Goal: Task Accomplishment & Management: Complete application form

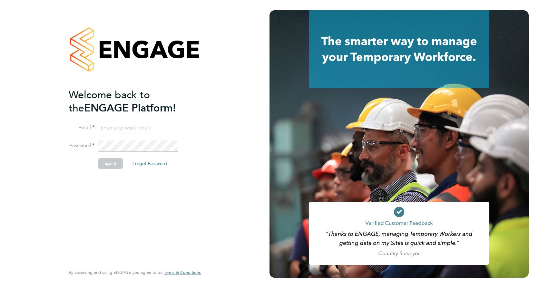
type input "callum.haire@vistry.co.uk"
click at [116, 163] on button "Sign In" at bounding box center [110, 163] width 24 height 10
click at [110, 165] on button "Sign In" at bounding box center [110, 163] width 24 height 10
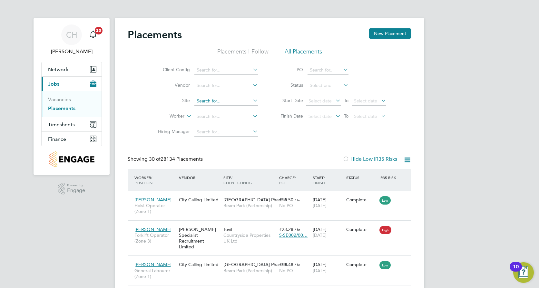
click at [210, 104] on input at bounding box center [225, 101] width 63 height 9
drag, startPoint x: 231, startPoint y: 111, endPoint x: 259, endPoint y: 110, distance: 27.7
click at [231, 111] on li "Buckin gham (Osier Way)" at bounding box center [235, 109] width 82 height 9
type input "Buckingham ([PERSON_NAME] Way)"
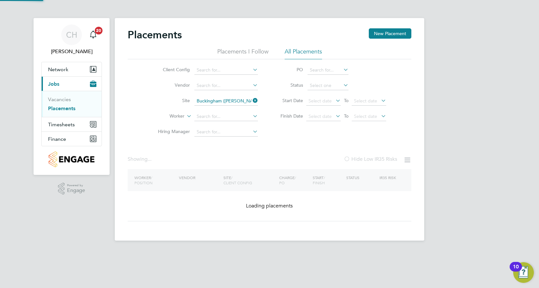
click at [468, 96] on div "CH Callum Haire Notifications 20 Applications: Network Team Members Sites Worke…" at bounding box center [269, 125] width 539 height 251
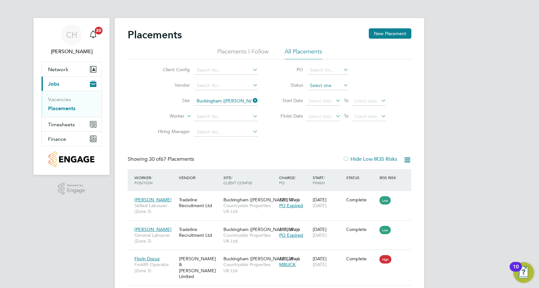
click at [336, 85] on input at bounding box center [327, 85] width 41 height 9
click at [329, 96] on li "Active" at bounding box center [328, 94] width 42 height 8
type input "Active"
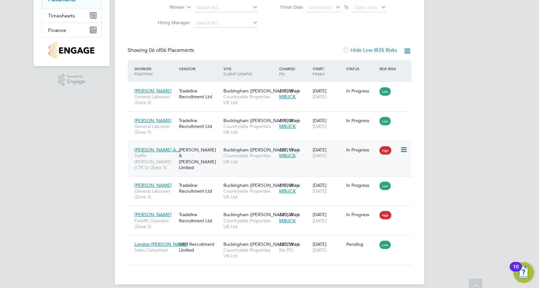
scroll to position [110, 0]
click at [404, 146] on icon at bounding box center [403, 149] width 6 height 8
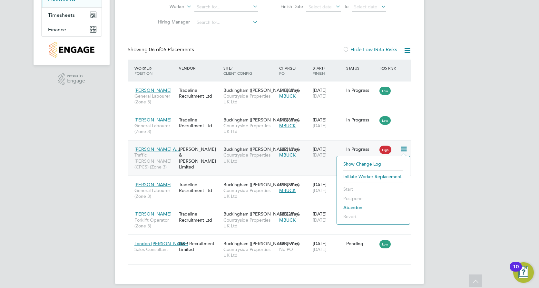
click at [254, 162] on span "Countryside Properties UK Ltd" at bounding box center [249, 158] width 53 height 12
drag, startPoint x: 345, startPoint y: 157, endPoint x: 328, endPoint y: 160, distance: 18.1
click at [328, 160] on div "11 Aug 2025 31 Oct 2025" at bounding box center [328, 152] width 34 height 18
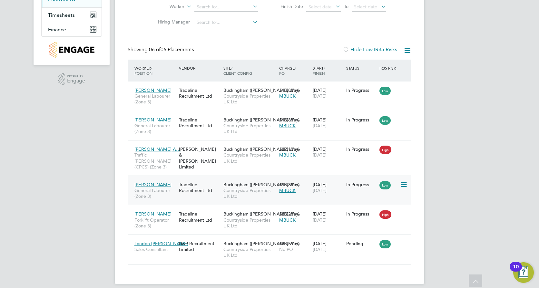
click at [348, 190] on div "Ben Millard General Labourer (Zone 3) Tradeline Recruitment Ltd Buckingham (Osi…" at bounding box center [270, 191] width 284 height 30
click at [356, 189] on div "Ben Millard General Labourer (Zone 3) Tradeline Recruitment Ltd Buckingham (Osi…" at bounding box center [270, 191] width 284 height 30
click at [349, 187] on div "Ben Millard General Labourer (Zone 3) Tradeline Recruitment Ltd Buckingham (Osi…" at bounding box center [270, 191] width 284 height 30
click at [170, 188] on span "General Labourer (Zone 3)" at bounding box center [154, 194] width 41 height 12
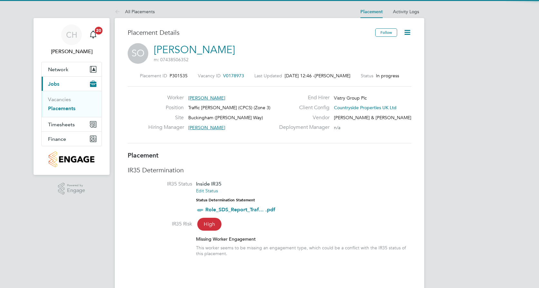
click at [409, 31] on icon at bounding box center [407, 32] width 8 height 8
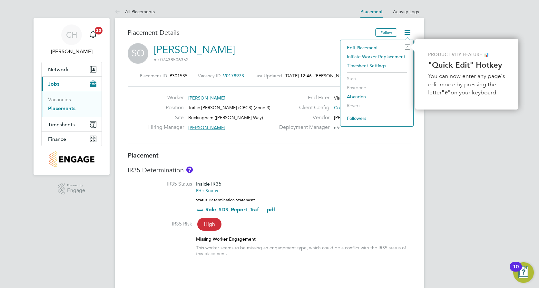
click at [364, 47] on li "Edit Placement e" at bounding box center [377, 47] width 66 height 9
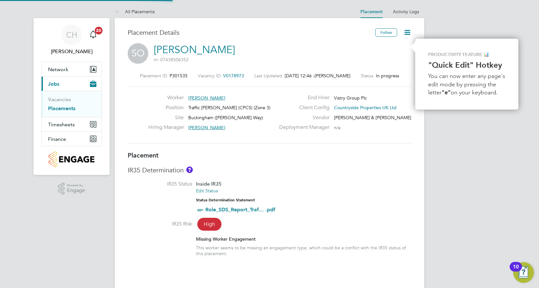
type input "Craig Johnson"
type input "Bengareth Roff"
type input "11 Aug 2025"
type input "[DATE]"
type input "07:30"
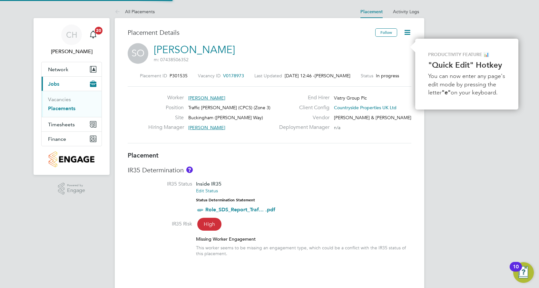
type input "16:30"
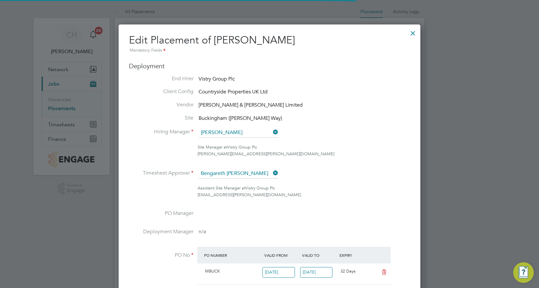
scroll to position [3, 3]
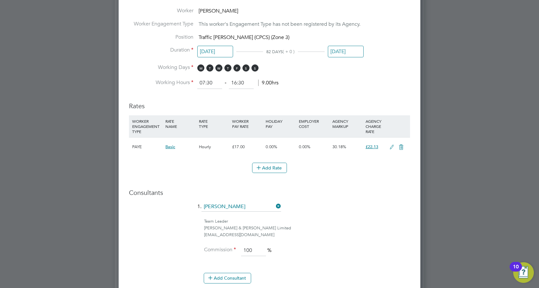
click at [345, 51] on input "[DATE]" at bounding box center [346, 52] width 36 height 12
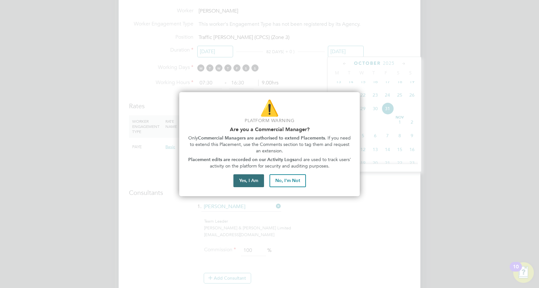
click at [250, 179] on button "Yes, I Am" at bounding box center [248, 180] width 31 height 13
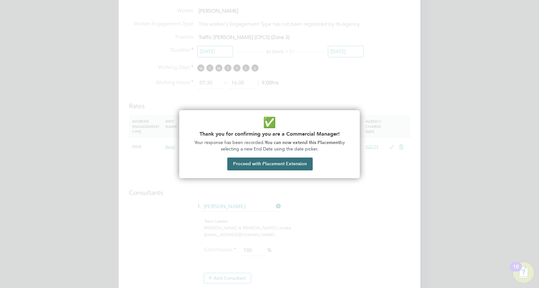
click at [290, 168] on button "Proceed with Placement Extension" at bounding box center [269, 164] width 85 height 13
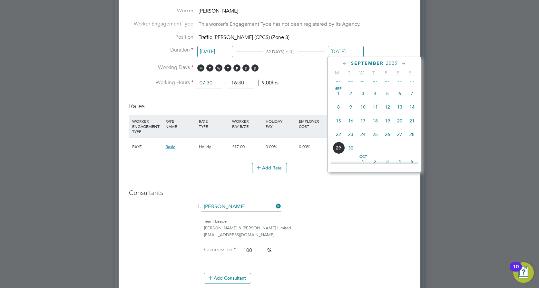
click at [412, 136] on span "28" at bounding box center [412, 134] width 12 height 12
type input "28 Sep 2025"
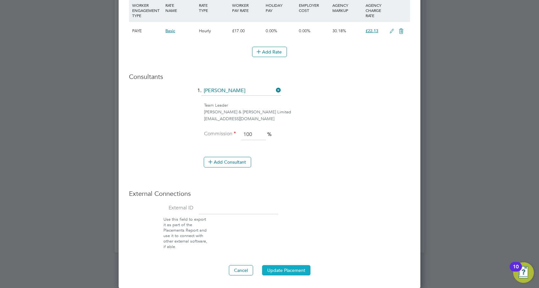
click at [285, 271] on button "Update Placement" at bounding box center [286, 270] width 48 height 10
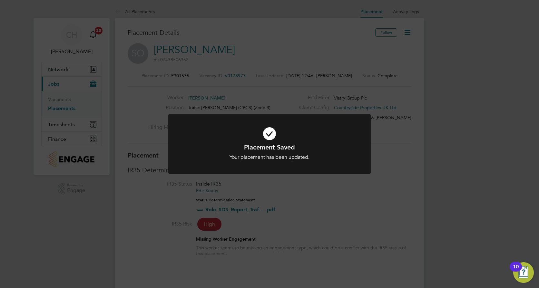
click at [408, 106] on div "Placement Saved Your placement has been updated. Cancel Okay" at bounding box center [269, 144] width 539 height 288
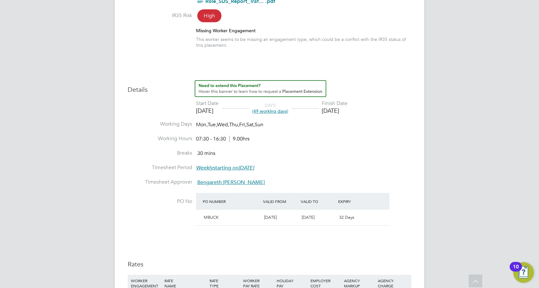
scroll to position [215, 0]
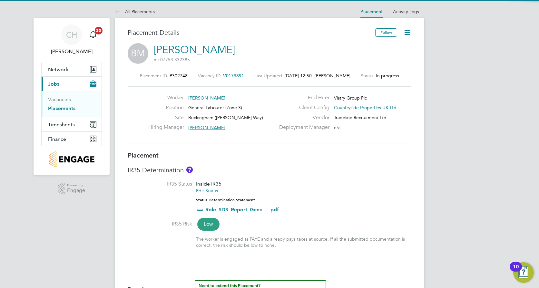
click at [406, 32] on icon at bounding box center [407, 32] width 8 height 8
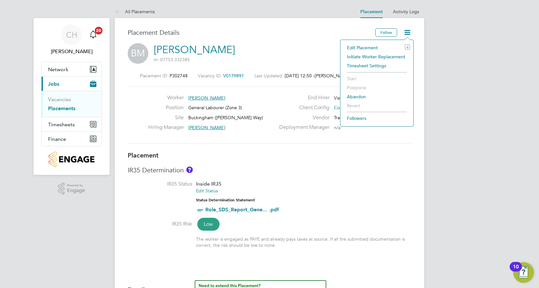
click at [362, 45] on li "Edit Placement e" at bounding box center [377, 47] width 66 height 9
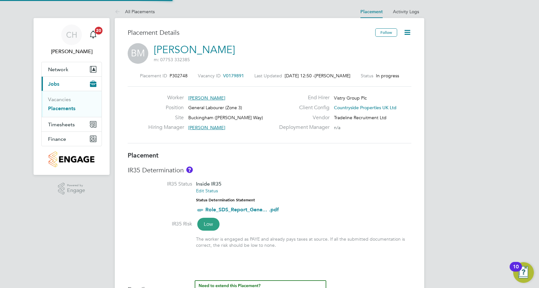
type input "[PERSON_NAME]"
type input "[DATE]"
type input "07:30"
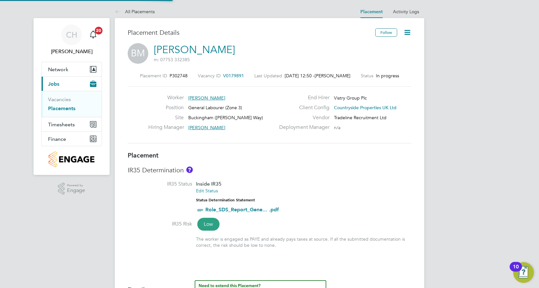
type input "16:30"
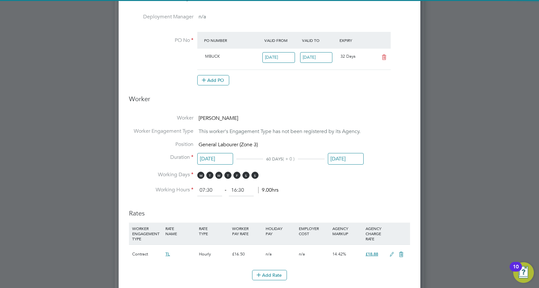
click at [343, 156] on input "[DATE]" at bounding box center [346, 159] width 36 height 12
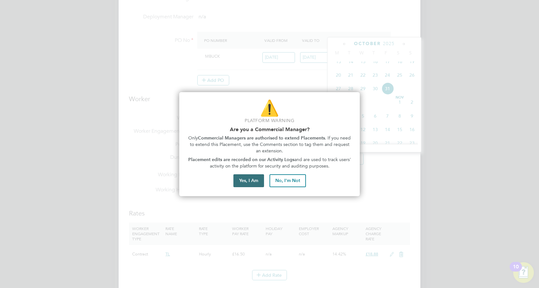
click at [247, 180] on button "Yes, I Am" at bounding box center [248, 180] width 31 height 13
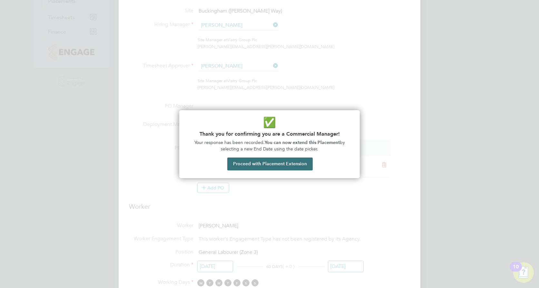
click at [293, 162] on button "Proceed with Placement Extension" at bounding box center [269, 164] width 85 height 13
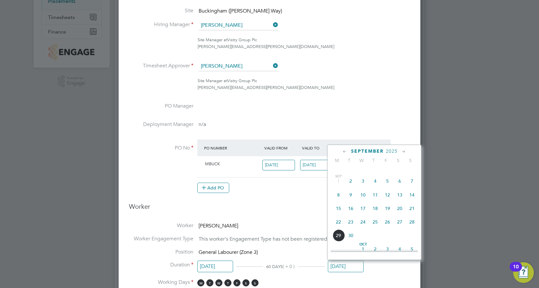
drag, startPoint x: 412, startPoint y: 226, endPoint x: 384, endPoint y: 227, distance: 27.4
click at [412, 226] on span "28" at bounding box center [412, 222] width 12 height 12
type input "[DATE]"
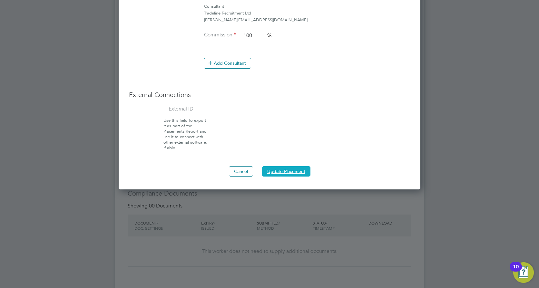
click at [296, 171] on button "Update Placement" at bounding box center [286, 171] width 48 height 10
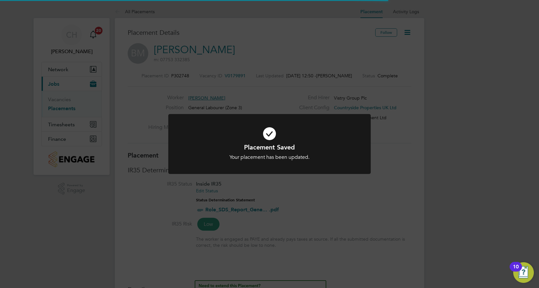
click at [428, 73] on div "Placement Saved Your placement has been updated. Cancel Okay" at bounding box center [269, 144] width 539 height 288
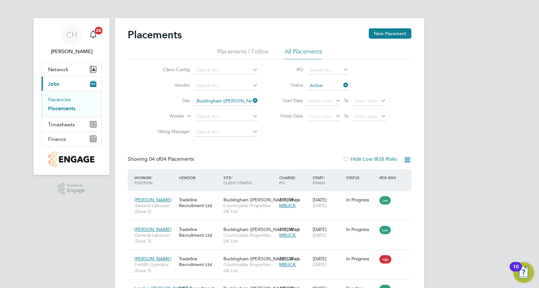
drag, startPoint x: 59, startPoint y: 100, endPoint x: 96, endPoint y: 99, distance: 37.1
click at [59, 100] on link "Vacancies" at bounding box center [59, 99] width 23 height 6
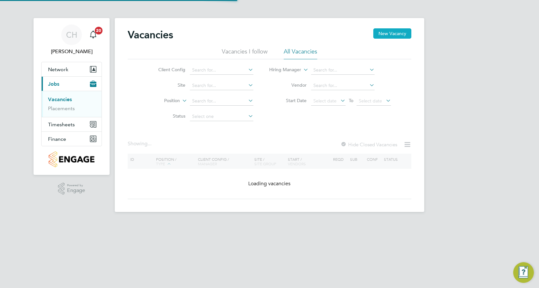
click at [400, 38] on button "New Vacancy" at bounding box center [392, 33] width 38 height 10
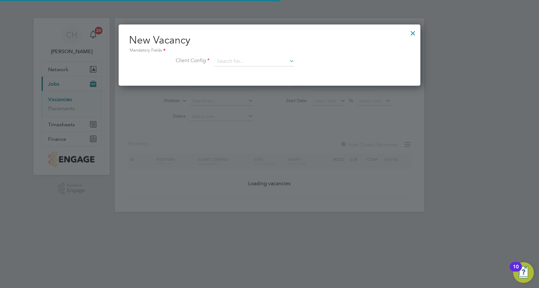
scroll to position [61, 302]
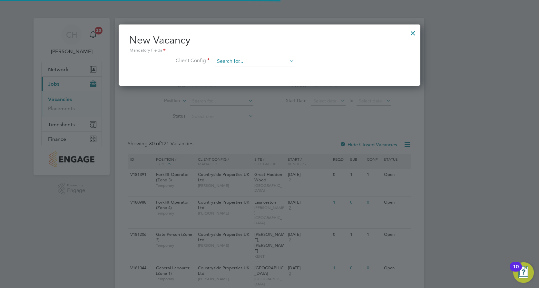
click at [236, 60] on input at bounding box center [255, 62] width 80 height 10
click at [262, 137] on li "Countryside Properties UK Ltd" at bounding box center [296, 140] width 165 height 9
type input "Countryside Properties UK Ltd"
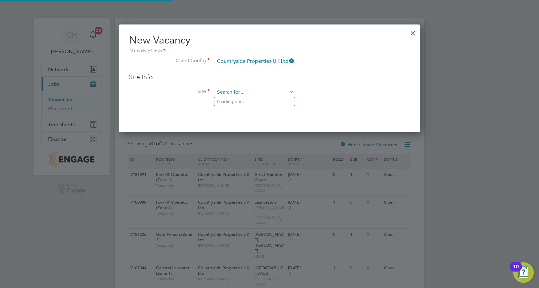
click at [238, 92] on input at bounding box center [255, 93] width 80 height 10
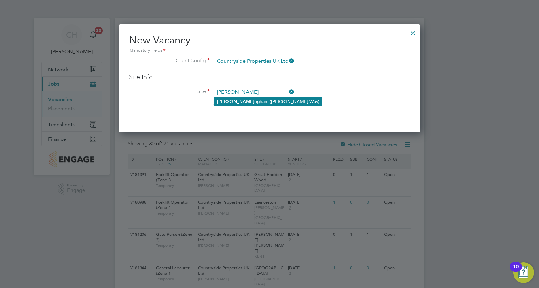
click at [259, 101] on li "[PERSON_NAME] ngham ([PERSON_NAME] Way)" at bounding box center [268, 101] width 108 height 9
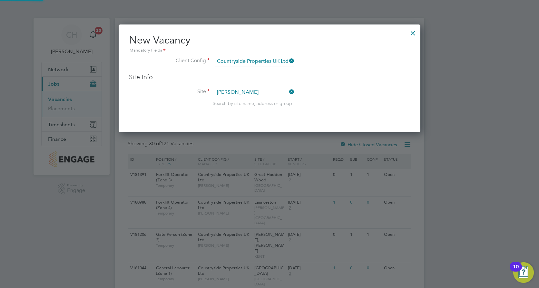
type input "Buckingham ([PERSON_NAME] Way)"
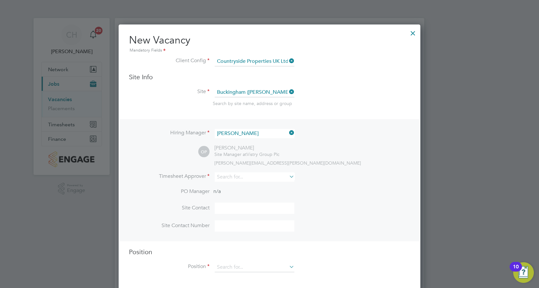
click at [288, 133] on icon at bounding box center [288, 132] width 0 height 9
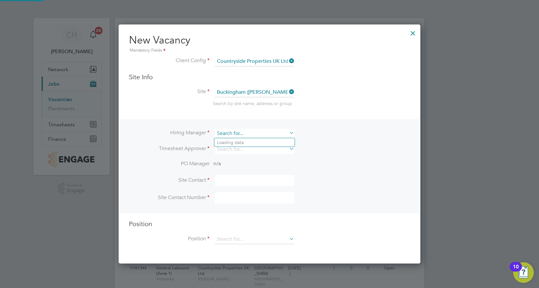
click at [255, 136] on input at bounding box center [255, 133] width 80 height 9
type input "c"
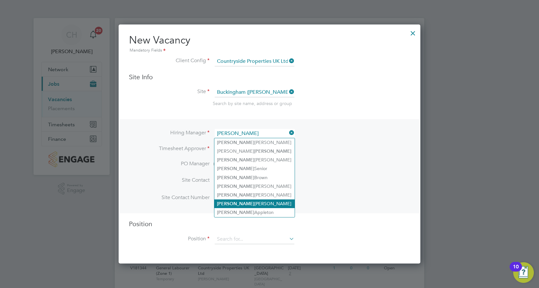
click at [254, 201] on li "Craig Johnson" at bounding box center [254, 203] width 80 height 9
type input "Craig Johnson"
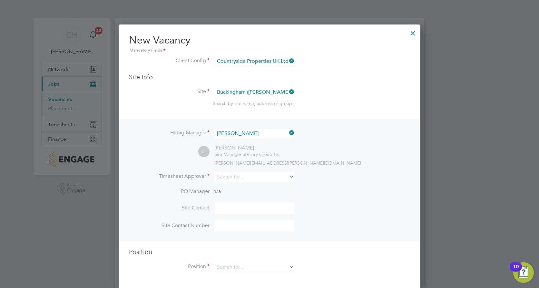
scroll to position [267, 302]
click at [357, 143] on li "Hiring Manager Craig Johnson" at bounding box center [269, 137] width 281 height 16
click at [251, 177] on input at bounding box center [255, 176] width 80 height 9
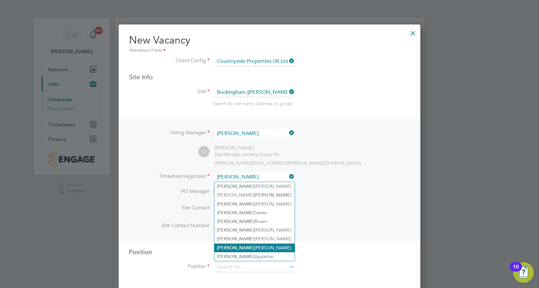
click at [250, 247] on li "Craig Johnson" at bounding box center [254, 248] width 80 height 9
type input "Craig Johnson"
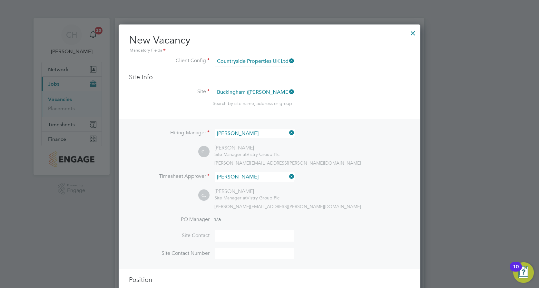
scroll to position [296, 302]
click at [368, 183] on li "Timesheet Approver Craig Johnson" at bounding box center [269, 180] width 281 height 16
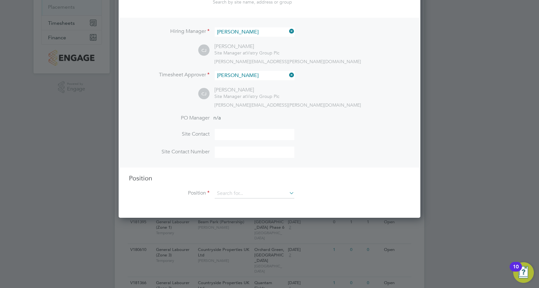
scroll to position [107, 0]
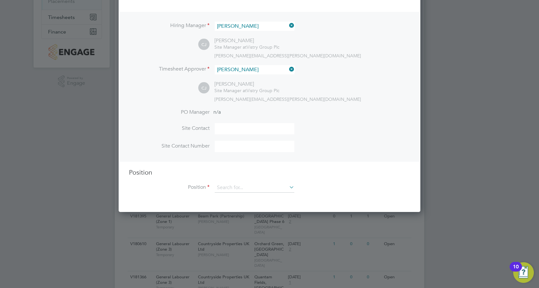
click at [250, 129] on input at bounding box center [255, 128] width 80 height 11
click at [337, 126] on li "Site Contact" at bounding box center [269, 132] width 281 height 18
click at [268, 127] on input at bounding box center [255, 128] width 80 height 11
type input "Craig Johnson"
click at [238, 148] on input at bounding box center [255, 146] width 80 height 11
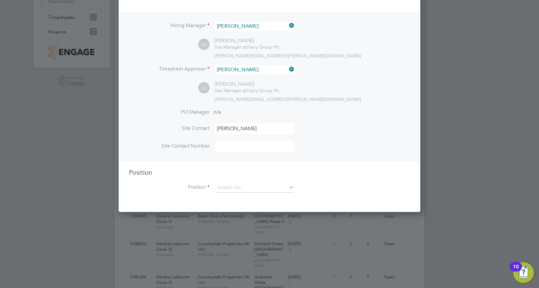
click at [405, 133] on li "Site Contact Craig Johnson" at bounding box center [269, 132] width 281 height 18
click at [229, 148] on input at bounding box center [255, 146] width 80 height 11
click at [230, 148] on input at bounding box center [255, 146] width 80 height 11
type input "07850511711"
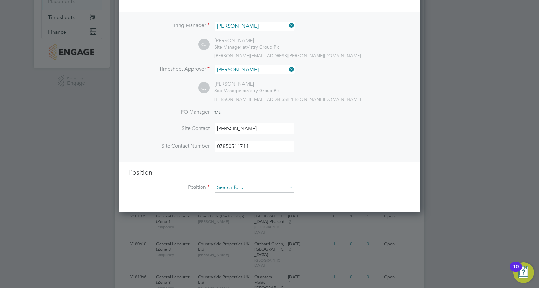
click at [239, 187] on input at bounding box center [255, 188] width 80 height 10
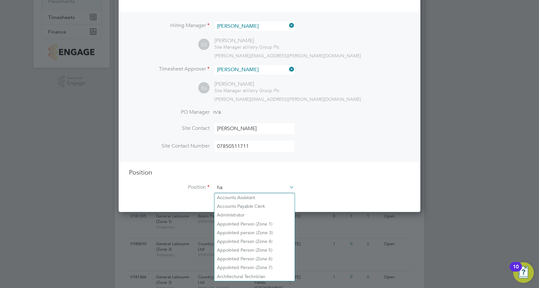
scroll to position [926, 302]
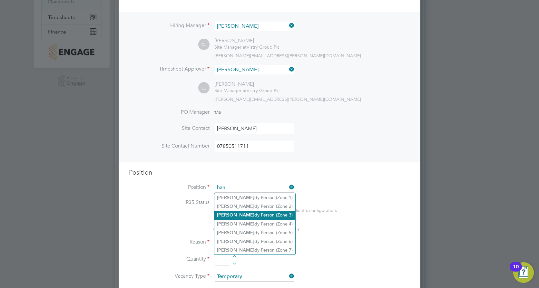
drag, startPoint x: 248, startPoint y: 217, endPoint x: 252, endPoint y: 217, distance: 4.5
click at [248, 217] on li "Han dy Person (Zone 3)" at bounding box center [254, 215] width 81 height 9
type input "Handy Person (Zone 3)"
type textarea "- Perform repair and maintenance tasks on doors, furniture, fixtures and applia…"
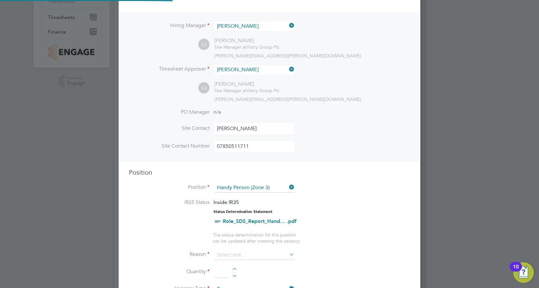
scroll to position [19, 34]
click at [375, 198] on li "Position Handy Person (Zone 3)" at bounding box center [269, 191] width 281 height 16
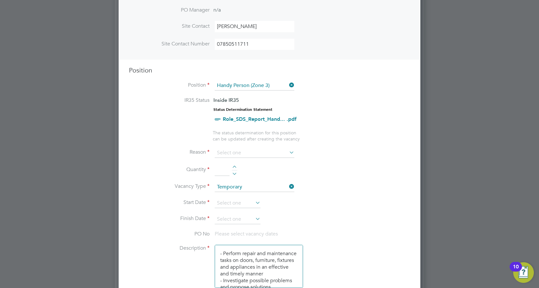
scroll to position [215, 0]
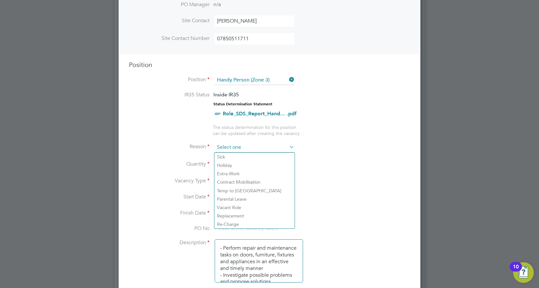
click at [228, 150] on input at bounding box center [255, 148] width 80 height 10
click at [229, 215] on li "Replacement" at bounding box center [254, 216] width 80 height 8
type input "Replacement"
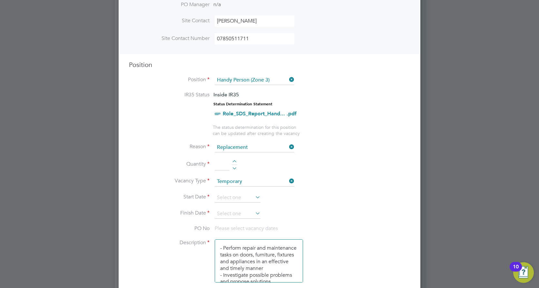
click at [221, 165] on input at bounding box center [222, 165] width 15 height 12
type input "1"
click at [235, 196] on input at bounding box center [238, 198] width 46 height 10
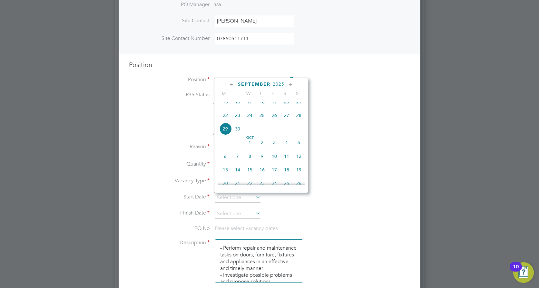
click at [226, 133] on span "29" at bounding box center [225, 129] width 12 height 12
type input "29 Sep 2025"
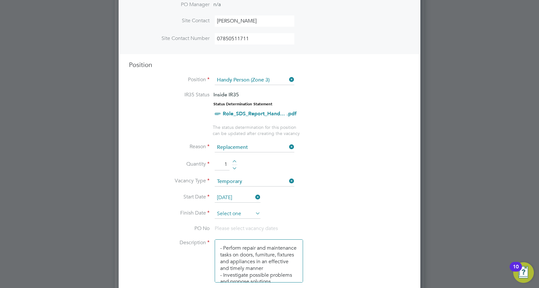
click at [241, 213] on input at bounding box center [238, 214] width 46 height 10
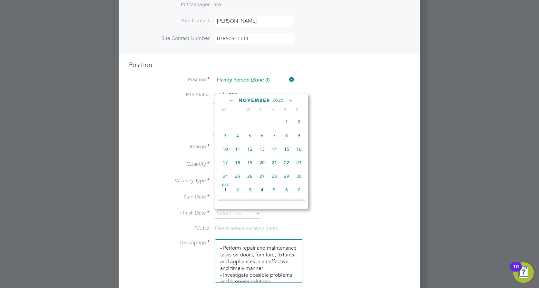
scroll to position [358, 0]
click at [301, 180] on span "30" at bounding box center [299, 174] width 12 height 12
type input "[DATE]"
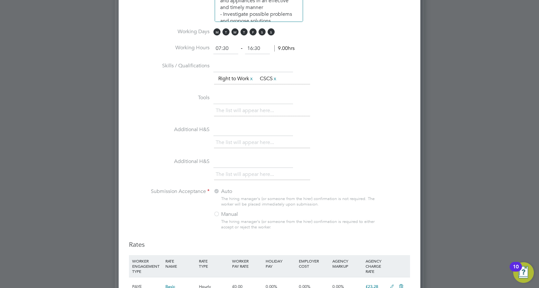
scroll to position [537, 0]
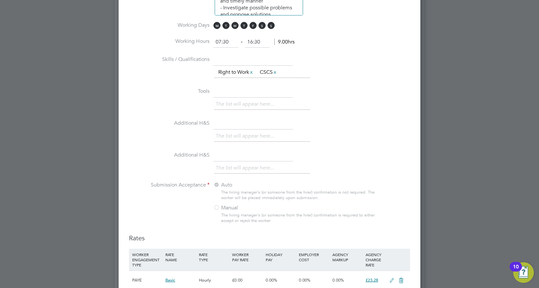
click at [373, 123] on li "Additional H&S The list will appear here..." at bounding box center [269, 134] width 281 height 32
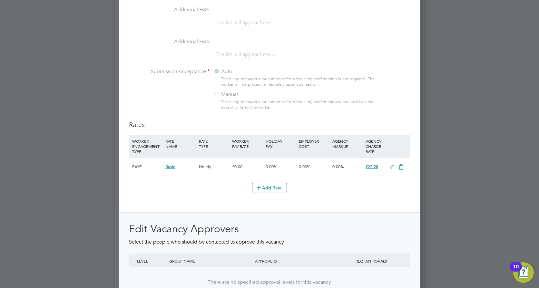
scroll to position [718, 0]
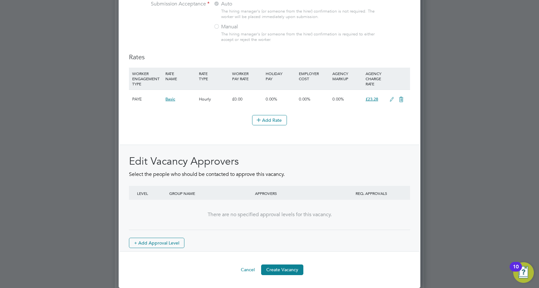
click at [390, 102] on icon at bounding box center [392, 99] width 8 height 5
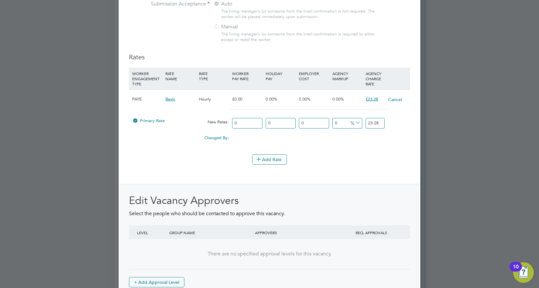
drag, startPoint x: 379, startPoint y: 124, endPoint x: 353, endPoint y: 124, distance: 26.1
click at [353, 124] on div "Primary Rate New Rates: 0 0 n/a 0 n/a 0 0 % 23.28" at bounding box center [269, 123] width 281 height 17
type input "0"
click at [318, 150] on li "WORKER ENGAGEMENT TYPE RATE NAME RATE TYPE WORKER PAY RATE HOLIDAY PAY EMPLOYER…" at bounding box center [269, 111] width 281 height 87
click at [145, 122] on span "Primary Rate" at bounding box center [148, 120] width 33 height 5
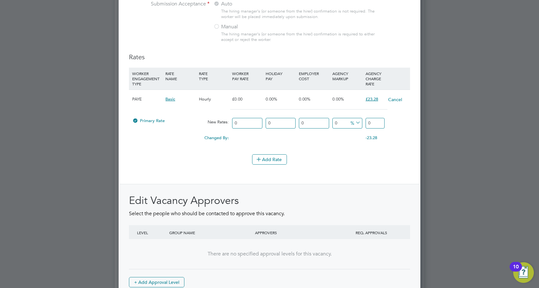
click at [134, 120] on div at bounding box center [135, 122] width 6 height 5
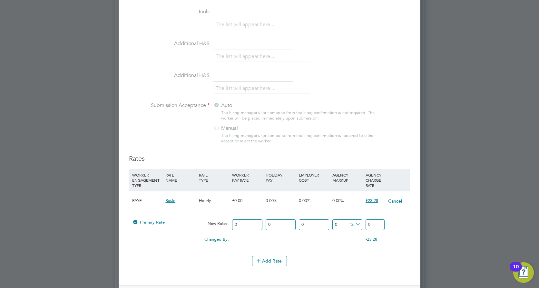
scroll to position [611, 0]
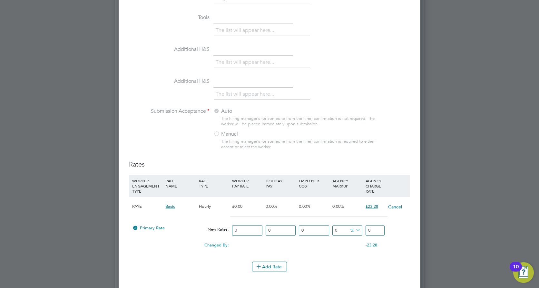
click at [396, 245] on div "-23.28" at bounding box center [380, 245] width 33 height 12
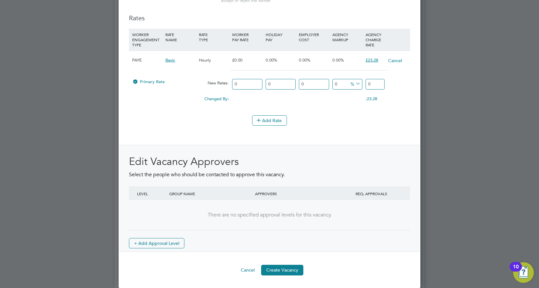
scroll to position [758, 0]
click at [380, 154] on div "Edit Vacancy Approvers Select the people who should be contacted to approve thi…" at bounding box center [269, 198] width 300 height 107
click at [285, 267] on button "Create Vacancy" at bounding box center [282, 270] width 42 height 10
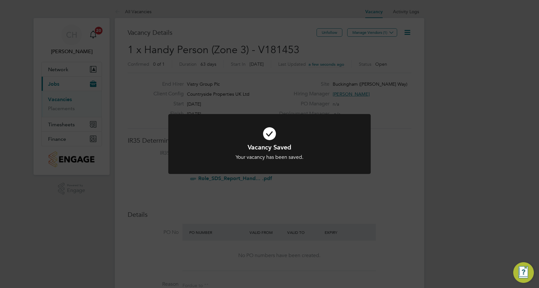
click at [354, 189] on div "Vacancy Saved Your vacancy has been saved. Cancel Okay" at bounding box center [269, 144] width 539 height 288
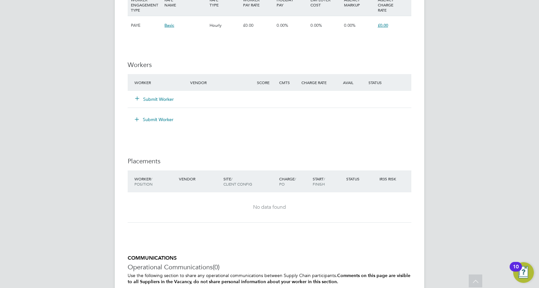
scroll to position [519, 0]
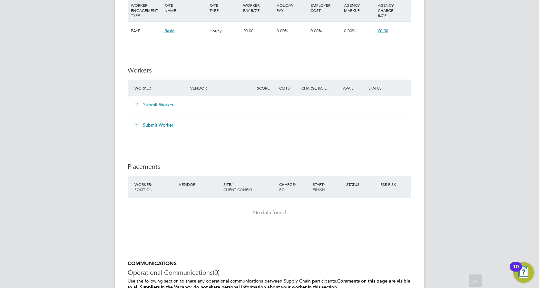
click at [269, 210] on div "No data found" at bounding box center [269, 212] width 271 height 7
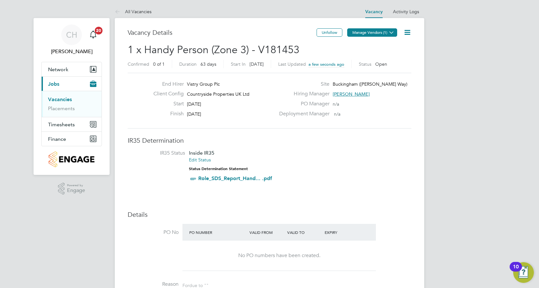
click at [380, 34] on button "Manage Vendors (1)" at bounding box center [372, 32] width 50 height 8
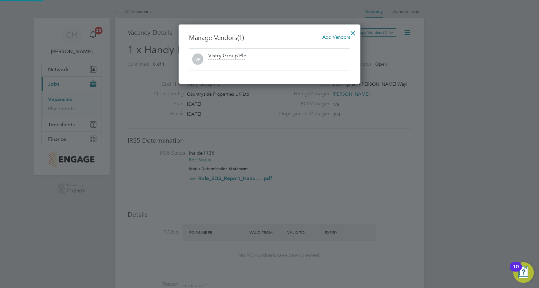
click at [334, 35] on span "Add Vendors" at bounding box center [336, 37] width 28 height 6
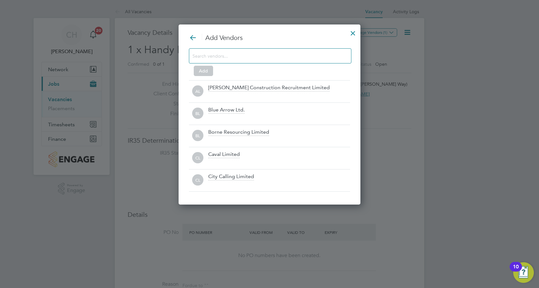
click at [270, 58] on input at bounding box center [264, 56] width 145 height 8
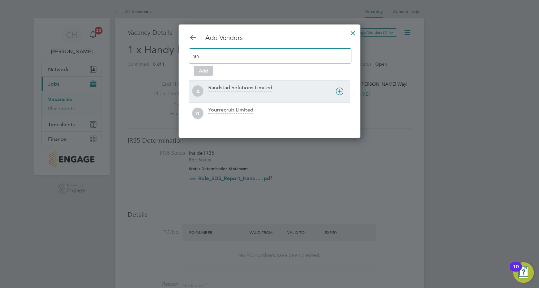
type input "ran"
click at [338, 91] on icon at bounding box center [339, 91] width 8 height 8
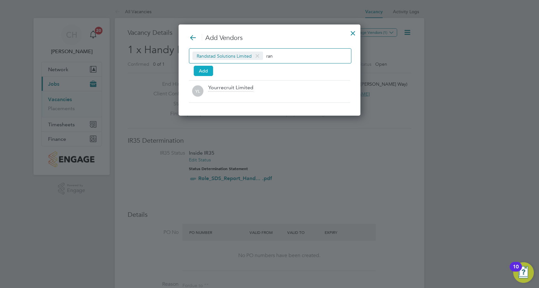
click at [202, 72] on button "Add" at bounding box center [203, 71] width 19 height 10
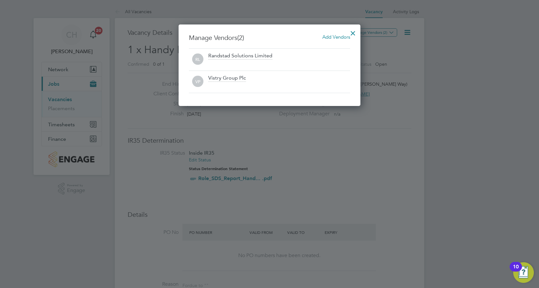
click at [355, 33] on div at bounding box center [353, 32] width 12 height 12
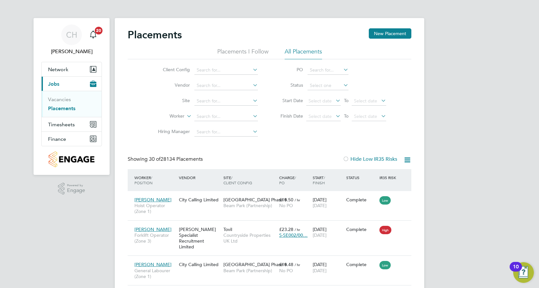
click at [225, 106] on li "Site" at bounding box center [205, 100] width 121 height 15
click at [225, 102] on input at bounding box center [225, 101] width 63 height 9
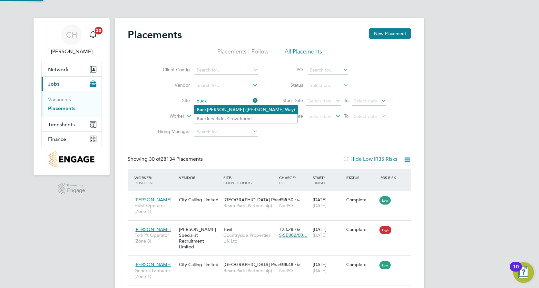
click at [232, 109] on li "Buck ingham (Osier Way)" at bounding box center [245, 109] width 103 height 9
type input "Buckingham ([PERSON_NAME] Way)"
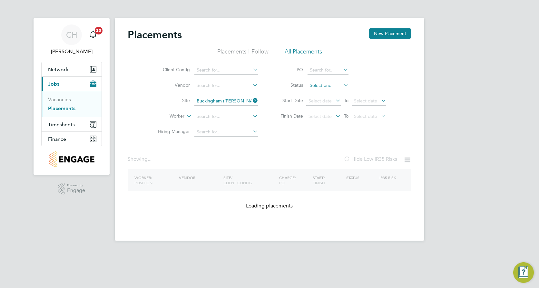
click at [318, 87] on input at bounding box center [327, 85] width 41 height 9
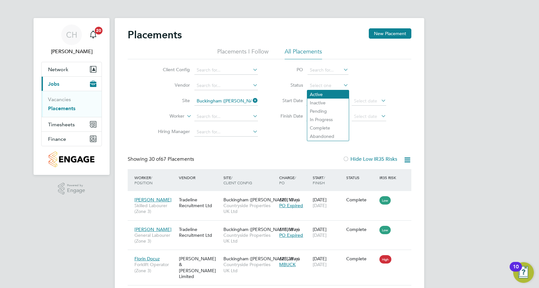
click at [325, 95] on li "Active" at bounding box center [328, 94] width 42 height 8
type input "Active"
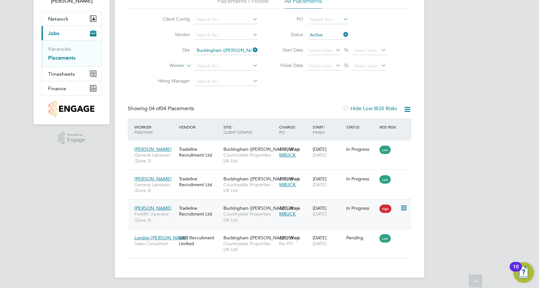
click at [325, 216] on span "[DATE]" at bounding box center [320, 214] width 14 height 6
click at [457, 131] on div "CH Callum Haire Notifications 20 Applications: Network Team Members Sites Worke…" at bounding box center [269, 118] width 539 height 339
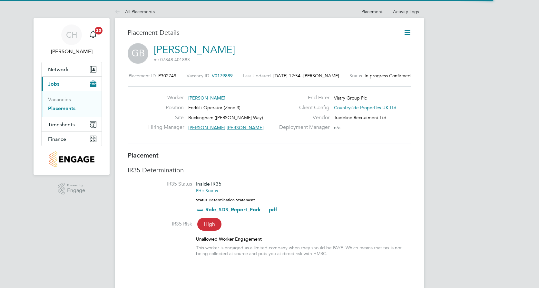
scroll to position [3, 3]
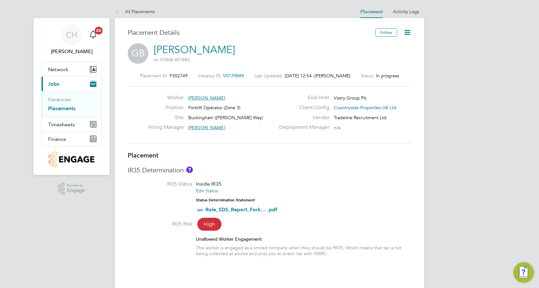
click at [408, 32] on icon at bounding box center [407, 32] width 8 height 8
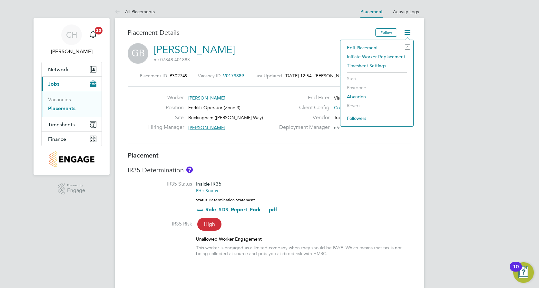
click at [360, 44] on li "Edit Placement e" at bounding box center [377, 47] width 66 height 9
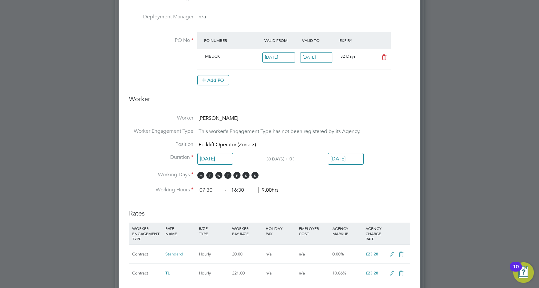
click at [354, 159] on input "30 Sep 2025" at bounding box center [346, 159] width 36 height 12
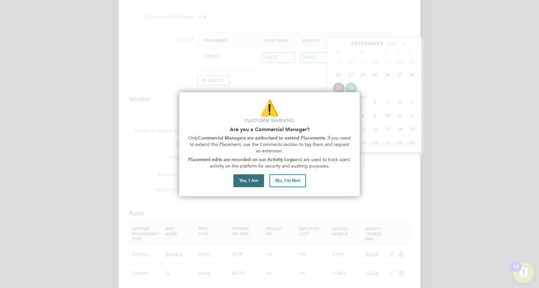
click at [250, 180] on button "Yes, I Am" at bounding box center [248, 180] width 31 height 13
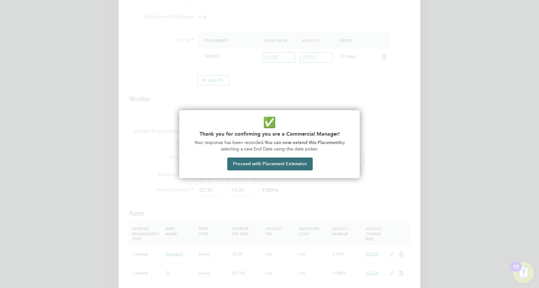
click at [249, 164] on button "Proceed with Placement Extension" at bounding box center [269, 164] width 85 height 13
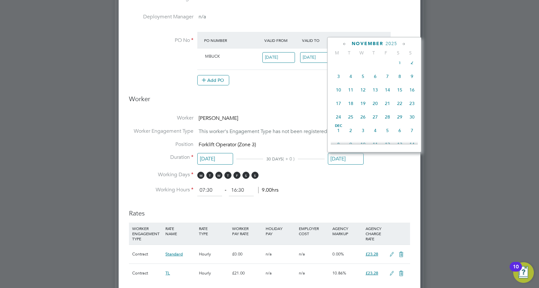
click at [411, 123] on span "30" at bounding box center [412, 117] width 12 height 12
type input "[DATE]"
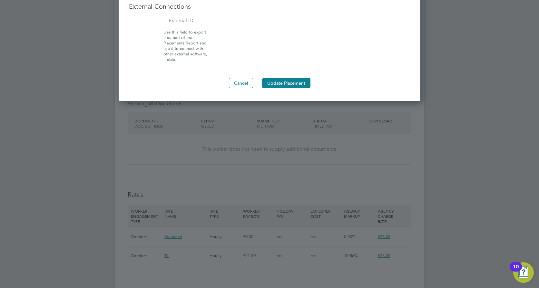
click at [295, 79] on button "Update Placement" at bounding box center [286, 83] width 48 height 10
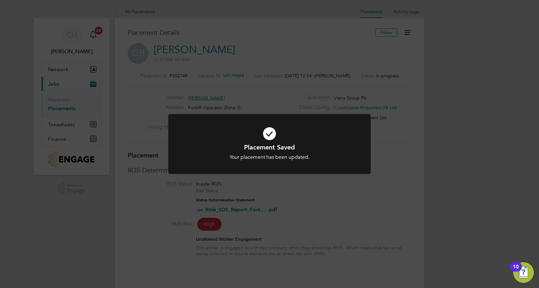
click at [399, 185] on div "Placement Saved Your placement has been updated. Cancel Okay" at bounding box center [269, 144] width 539 height 288
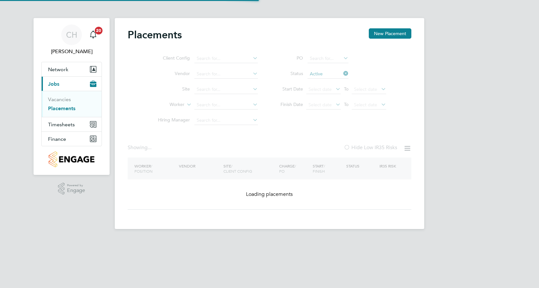
type input "Buckingham ([PERSON_NAME] Way)"
